Goal: Information Seeking & Learning: Learn about a topic

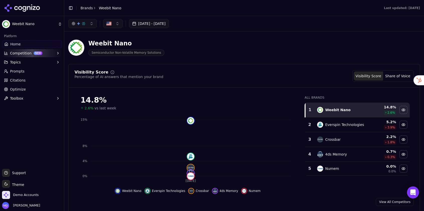
click at [20, 74] on link "Prompts" at bounding box center [32, 71] width 60 height 8
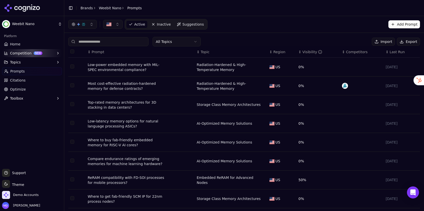
click at [307, 50] on div "Visibility" at bounding box center [312, 51] width 20 height 5
click at [307, 49] on div "Visibility" at bounding box center [312, 51] width 20 height 5
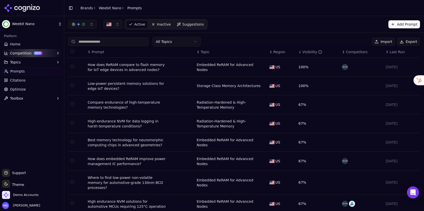
click at [28, 44] on link "Home" at bounding box center [32, 44] width 60 height 8
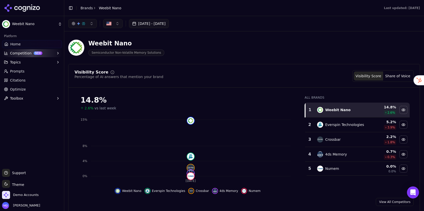
click at [154, 22] on button "Jul 12, 2025 - Aug 11, 2025" at bounding box center [149, 23] width 40 height 9
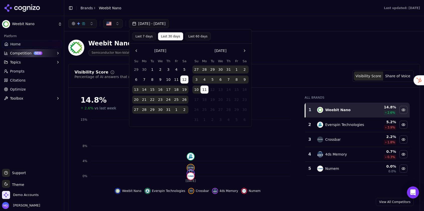
click at [189, 36] on button "Last 60 days" at bounding box center [198, 36] width 26 height 8
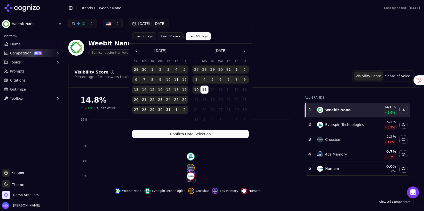
click at [176, 133] on button "Confirm Date Selection" at bounding box center [190, 134] width 116 height 8
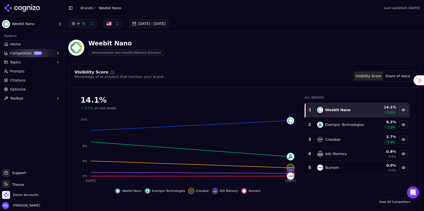
click at [22, 69] on span "Prompts" at bounding box center [17, 71] width 15 height 5
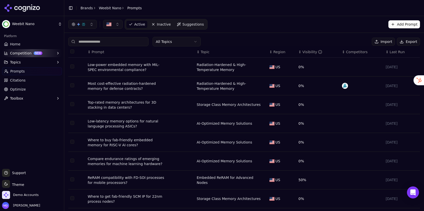
click at [119, 65] on div "Low-power embedded memory with MIL-SPEC environmental compliance?" at bounding box center [128, 67] width 80 height 10
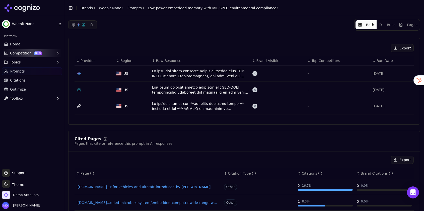
click at [20, 46] on link "Home" at bounding box center [32, 44] width 60 height 8
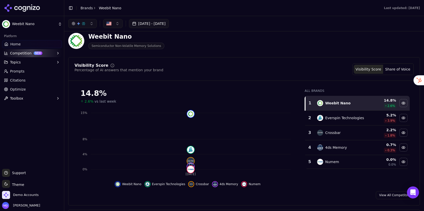
scroll to position [5, 0]
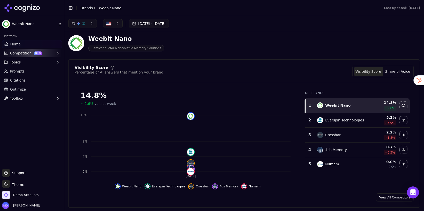
click at [141, 25] on button "Jul 12, 2025 - Aug 11, 2025" at bounding box center [149, 23] width 40 height 9
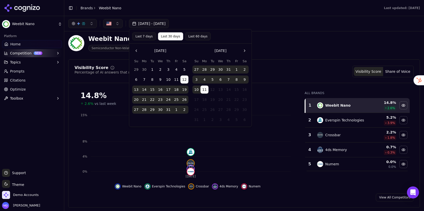
click at [143, 37] on button "Last 7 days" at bounding box center [144, 36] width 24 height 8
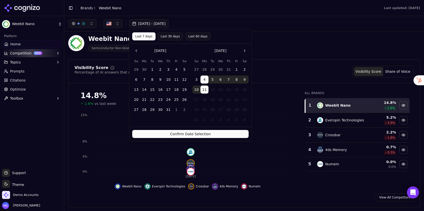
click at [153, 133] on button "Confirm Date Selection" at bounding box center [190, 134] width 116 height 8
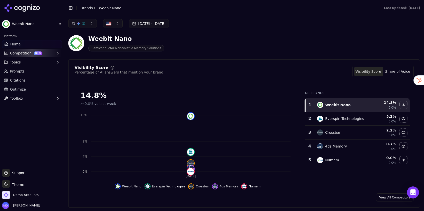
click at [163, 26] on button "Aug 04, 2025 - Aug 11, 2025" at bounding box center [149, 23] width 40 height 9
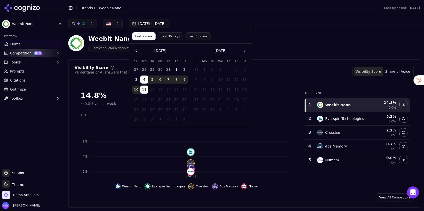
click at [197, 37] on button "Last 60 days" at bounding box center [198, 36] width 26 height 8
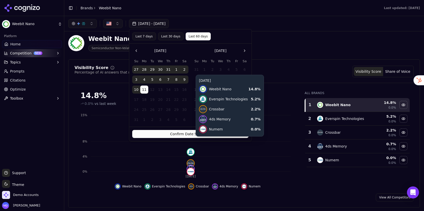
click at [164, 135] on button "Confirm Date Selection" at bounding box center [190, 134] width 116 height 8
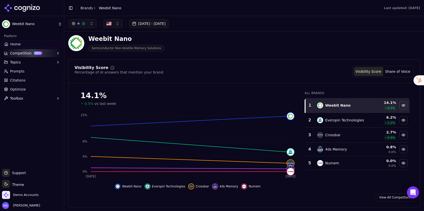
click at [140, 26] on button "Jun 12, 2025 - Aug 11, 2025" at bounding box center [149, 23] width 40 height 9
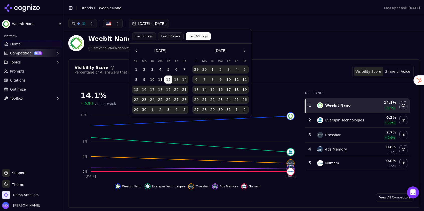
click at [145, 36] on button "Last 7 days" at bounding box center [144, 36] width 24 height 8
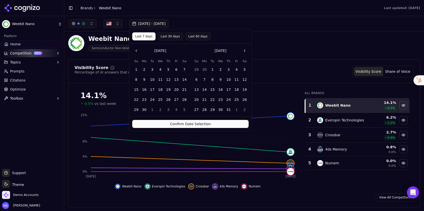
click at [173, 125] on button "Confirm Date Selection" at bounding box center [190, 124] width 116 height 8
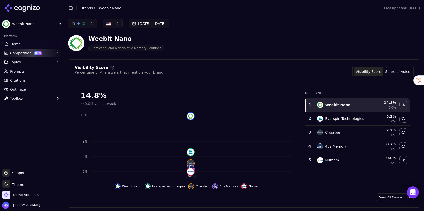
click at [39, 69] on link "Prompts" at bounding box center [32, 71] width 60 height 8
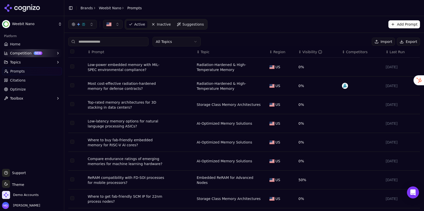
click at [28, 43] on link "Home" at bounding box center [32, 44] width 60 height 8
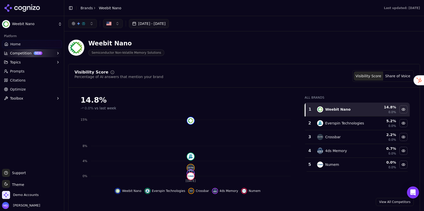
click at [26, 71] on link "Prompts" at bounding box center [32, 71] width 60 height 8
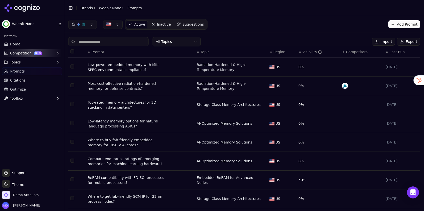
click at [25, 53] on button "Competition NEW" at bounding box center [32, 53] width 60 height 8
click at [24, 44] on link "Home" at bounding box center [32, 44] width 60 height 8
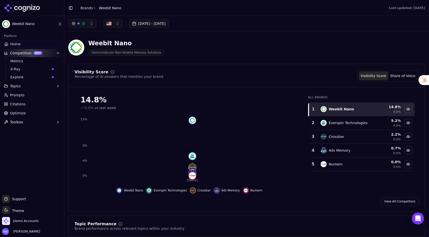
click at [19, 99] on link "Prompts" at bounding box center [32, 95] width 60 height 8
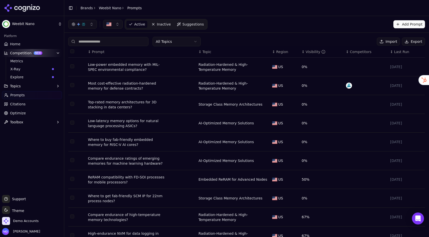
click at [19, 112] on span "Optimize" at bounding box center [18, 113] width 16 height 5
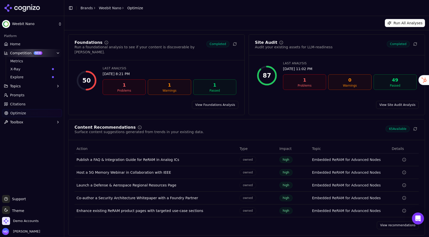
click at [40, 43] on link "Home" at bounding box center [32, 44] width 60 height 8
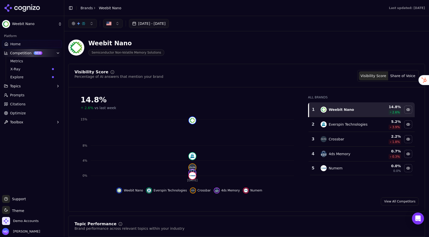
click at [22, 78] on span "Explore" at bounding box center [30, 77] width 40 height 5
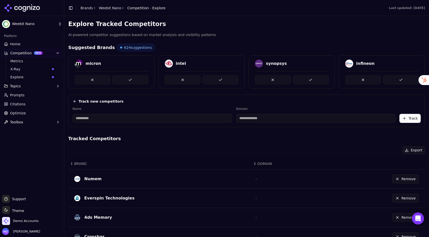
click at [120, 120] on input at bounding box center [151, 118] width 159 height 9
click at [154, 123] on div "Track new competitors Name Domain Track" at bounding box center [246, 111] width 356 height 33
click at [26, 61] on span "Metrics" at bounding box center [32, 61] width 44 height 5
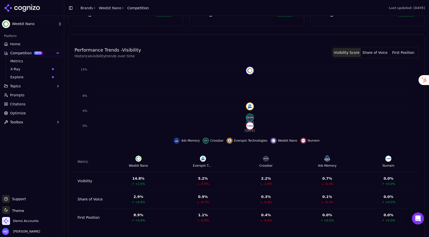
scroll to position [132, 0]
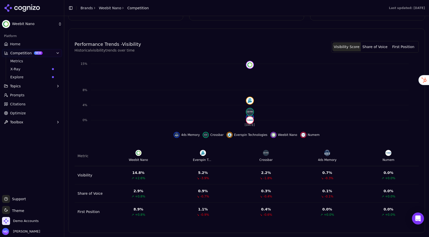
click at [28, 69] on span "X-Ray" at bounding box center [30, 69] width 40 height 5
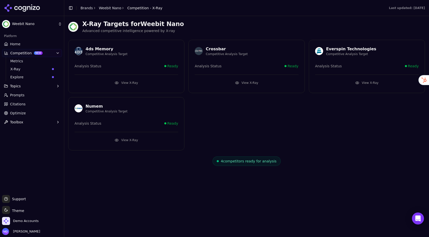
click at [246, 83] on button "View X-Ray" at bounding box center [247, 83] width 104 height 8
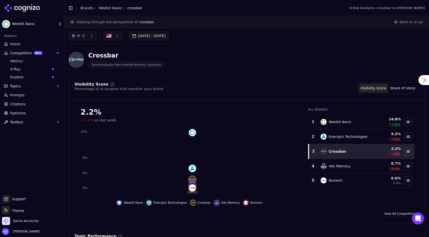
click at [20, 96] on span "Prompts" at bounding box center [17, 95] width 15 height 5
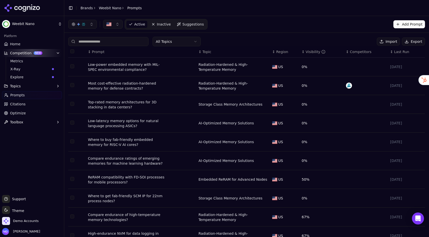
click at [314, 50] on div "Visibility" at bounding box center [315, 51] width 20 height 5
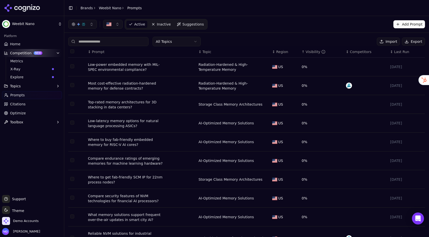
click at [314, 50] on div "Visibility" at bounding box center [315, 51] width 20 height 5
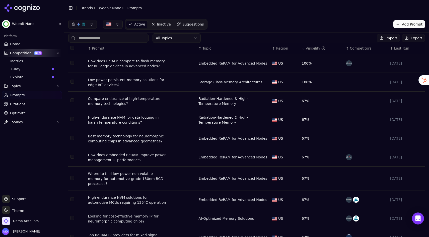
scroll to position [5, 0]
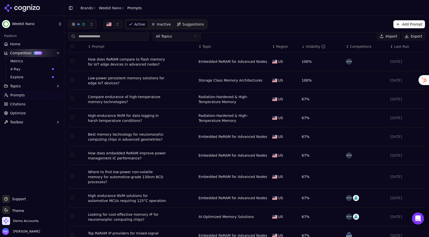
click at [114, 102] on div "Compare endurance of high-temperature memory technologies?" at bounding box center [128, 100] width 80 height 10
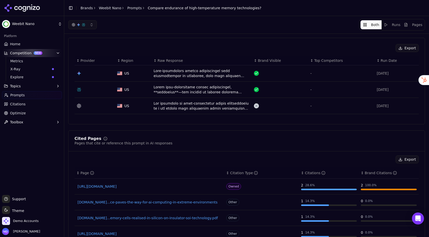
click at [195, 108] on div "Data table" at bounding box center [201, 106] width 96 height 10
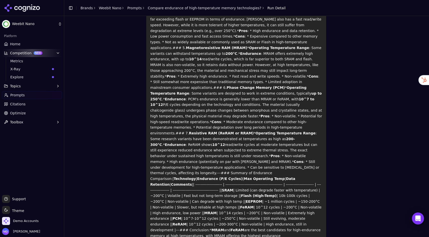
scroll to position [262, 0]
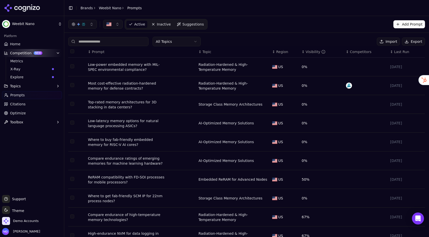
click at [195, 25] on span "Suggestions" at bounding box center [193, 24] width 22 height 5
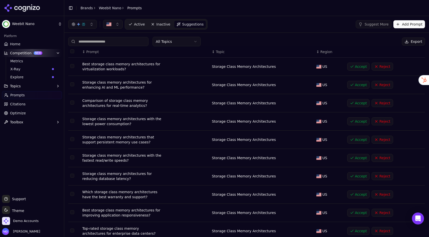
click at [134, 25] on span "Active" at bounding box center [139, 24] width 11 height 5
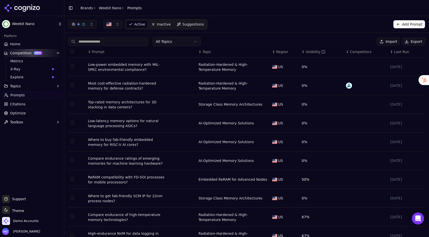
click at [193, 26] on span "Suggestions" at bounding box center [193, 24] width 22 height 5
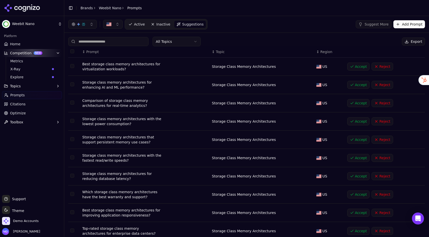
click at [185, 43] on html "Weebit Nano Platform Home Competition NEW Metrics X-Ray Explore Topics Prompts …" at bounding box center [214, 118] width 429 height 237
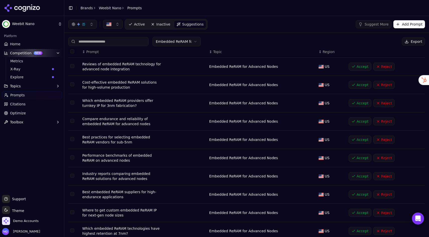
click at [22, 87] on button "Topics" at bounding box center [32, 86] width 60 height 8
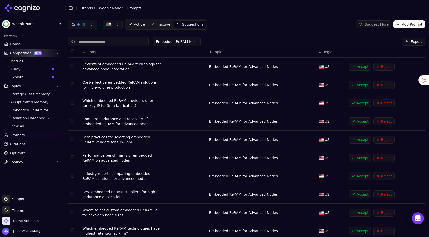
click at [21, 128] on span "View All" at bounding box center [32, 126] width 44 height 5
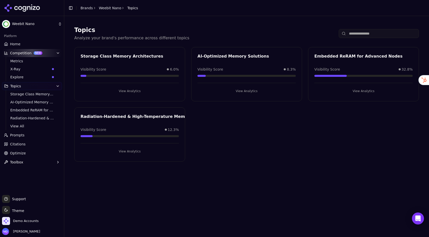
click at [15, 137] on span "Prompts" at bounding box center [17, 135] width 15 height 5
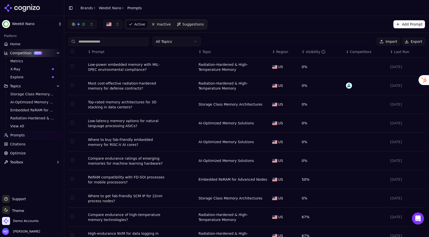
click at [401, 27] on button "Add Prompt" at bounding box center [409, 24] width 32 height 8
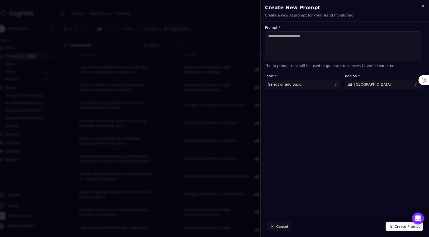
click at [363, 85] on span "United States" at bounding box center [372, 84] width 37 height 5
click at [313, 86] on button "Select or add topic..." at bounding box center [303, 84] width 76 height 9
click at [421, 6] on icon "button" at bounding box center [423, 6] width 4 height 4
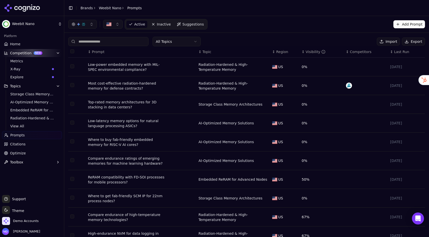
click at [402, 23] on button "Add Prompt" at bounding box center [409, 24] width 32 height 8
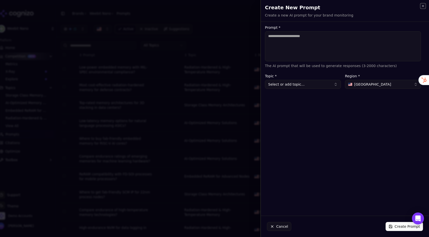
click at [423, 7] on icon "button" at bounding box center [423, 6] width 4 height 4
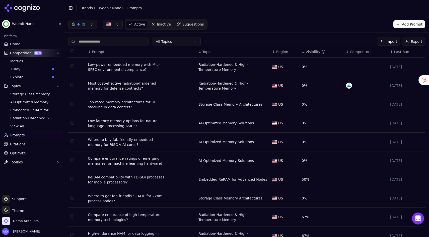
click at [13, 145] on span "Citations" at bounding box center [18, 144] width 16 height 5
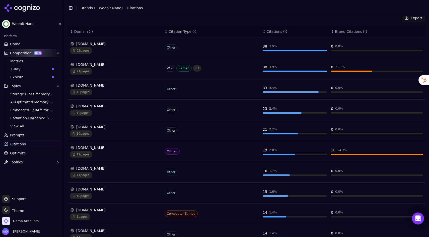
scroll to position [75, 0]
click at [119, 49] on div "32 pages" at bounding box center [115, 50] width 90 height 7
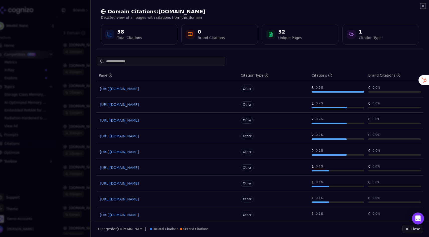
click at [422, 7] on icon "button" at bounding box center [423, 6] width 4 height 4
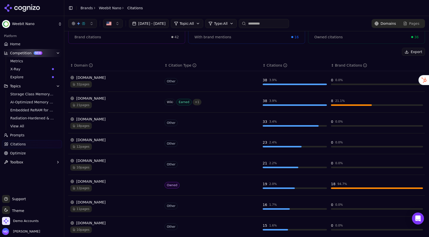
scroll to position [0, 0]
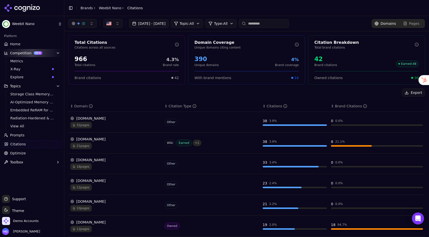
click at [24, 154] on span "Optimize" at bounding box center [18, 153] width 16 height 5
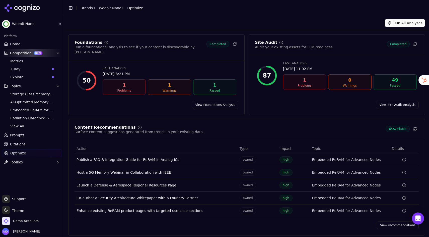
click at [395, 211] on link "View recommendations" at bounding box center [398, 226] width 42 height 8
click at [214, 101] on link "View Foundations Analysis" at bounding box center [215, 105] width 46 height 8
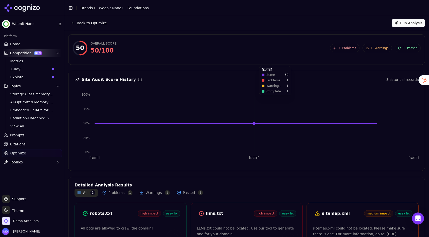
scroll to position [44, 0]
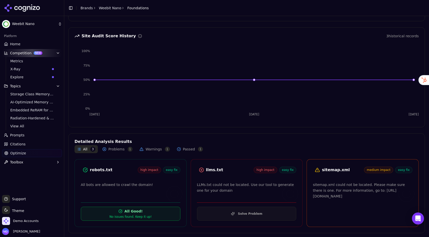
click at [233, 211] on button "Solve Problem" at bounding box center [247, 214] width 100 height 14
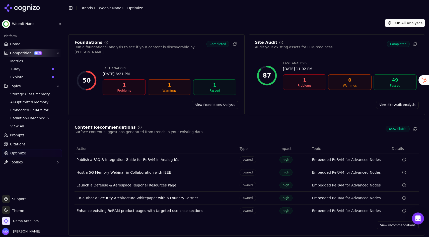
click at [386, 211] on link "View recommendations" at bounding box center [398, 226] width 42 height 8
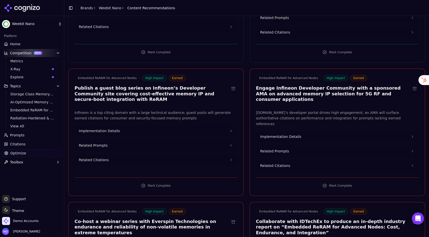
scroll to position [593, 0]
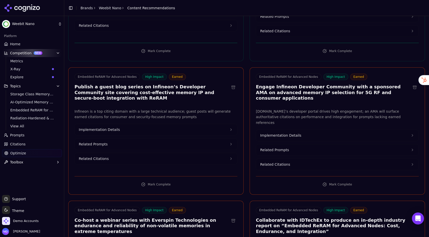
click at [123, 124] on button "Implementation Details" at bounding box center [156, 129] width 162 height 11
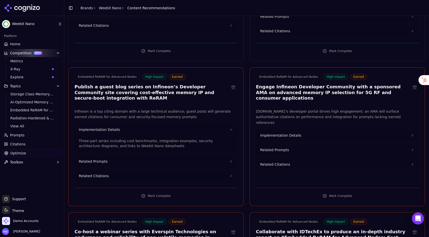
click at [107, 171] on button "Related Citations" at bounding box center [156, 176] width 162 height 11
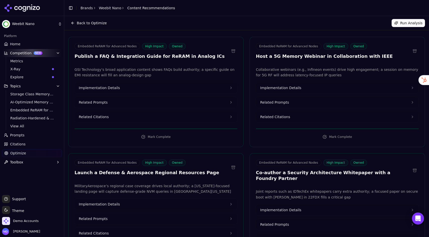
scroll to position [0, 0]
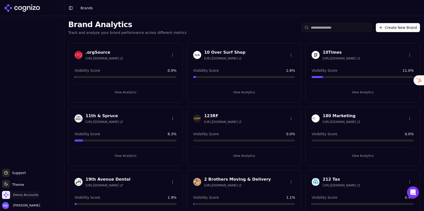
click at [30, 198] on span "Demo Accounts" at bounding box center [20, 195] width 37 height 8
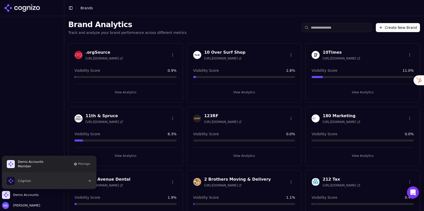
click at [25, 181] on span "Cognizo" at bounding box center [24, 180] width 13 height 5
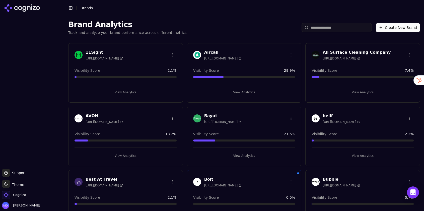
click at [327, 28] on input "search" at bounding box center [336, 27] width 70 height 9
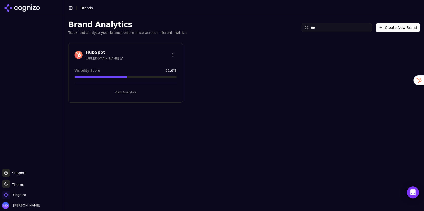
type input "***"
click at [110, 96] on div "HubSpot https://www.hubspot.com Visibility Score 51.6 % View Analytics" at bounding box center [125, 72] width 115 height 59
click at [111, 91] on button "View Analytics" at bounding box center [125, 92] width 102 height 8
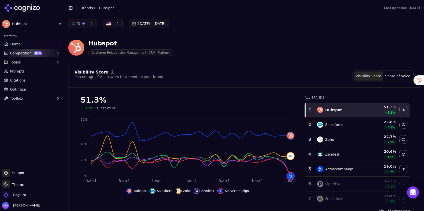
click at [160, 23] on button "Jul 12, 2025 - Aug 11, 2025" at bounding box center [149, 23] width 40 height 9
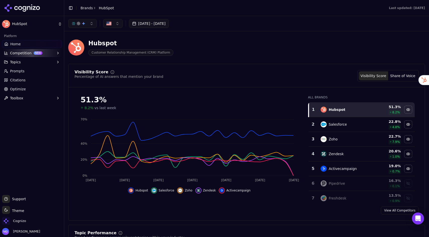
click at [289, 68] on div "Visibility Score Percentage of AI answers that mention your brand Visibility Sc…" at bounding box center [246, 142] width 356 height 157
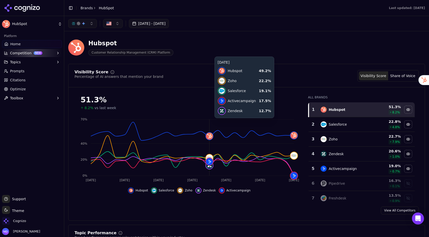
click at [326, 72] on div "Visibility Score Percentage of AI answers that mention your brand Visibility Sc…" at bounding box center [246, 76] width 344 height 12
